Goal: Information Seeking & Learning: Learn about a topic

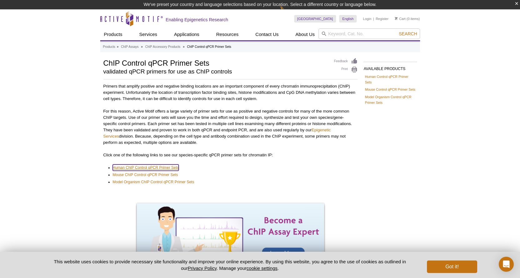
click at [173, 168] on link "Human ChIP Control qPCR Primer Sets" at bounding box center [146, 167] width 66 height 6
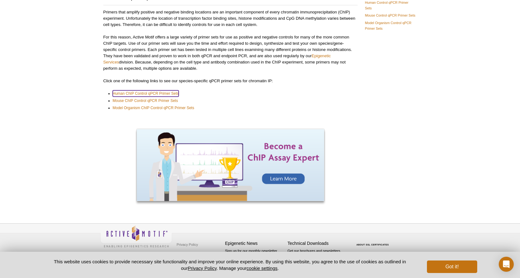
scroll to position [65, 0]
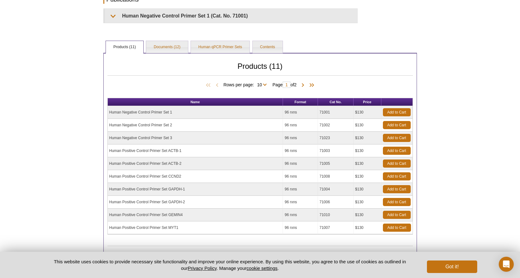
scroll to position [188, 0]
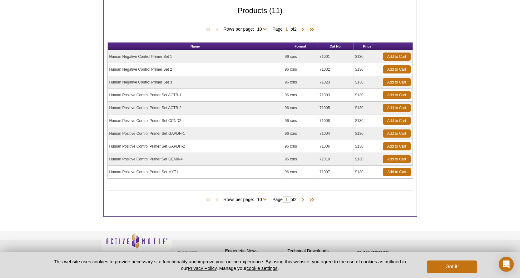
drag, startPoint x: 179, startPoint y: 57, endPoint x: 107, endPoint y: 55, distance: 72.5
click at [107, 55] on div "Products (11) Rows per page: 10 All 10 Page 1 of 2 Name Format Cat No. Price Hu…" at bounding box center [260, 106] width 314 height 219
click at [203, 68] on td "Human Negative Control Primer Set 2" at bounding box center [196, 69] width 176 height 13
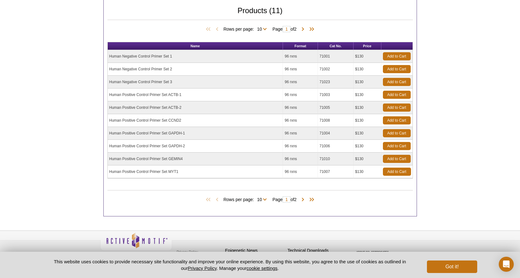
scroll to position [178, 0]
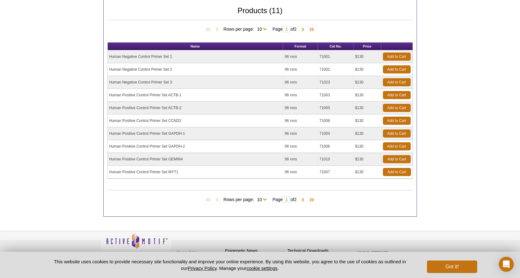
drag, startPoint x: 168, startPoint y: 56, endPoint x: 107, endPoint y: 57, distance: 61.6
click at [107, 57] on div "Products (11) Rows per page: 10 All 10 Page 1 of 2 Name Format Cat No. Price Hu…" at bounding box center [260, 106] width 314 height 219
copy div "Products (11) Rows per page: 10 All 10 Page of 2 Name Format Cat No. Price Huma…"
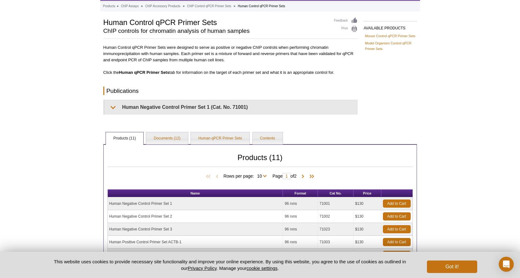
scroll to position [0, 0]
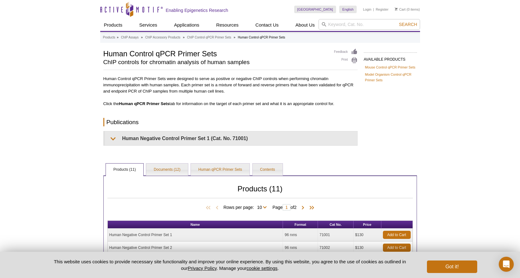
click at [259, 118] on h2 "Publications" at bounding box center [230, 122] width 254 height 8
